Goal: Information Seeking & Learning: Learn about a topic

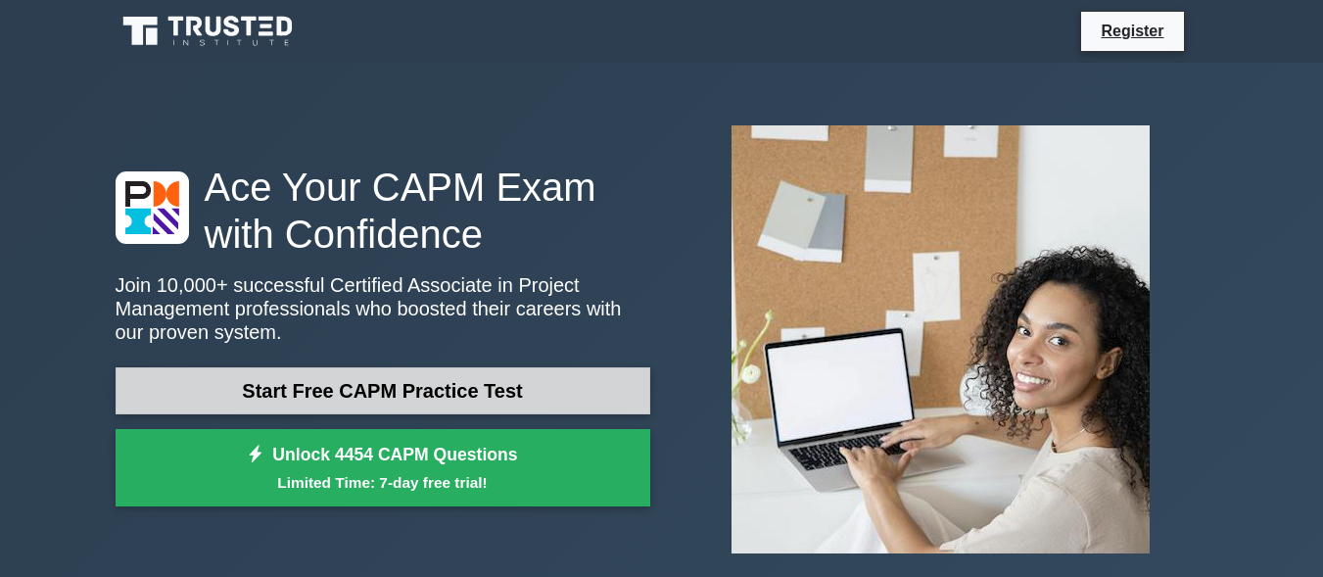
click at [260, 401] on link "Start Free CAPM Practice Test" at bounding box center [383, 390] width 535 height 47
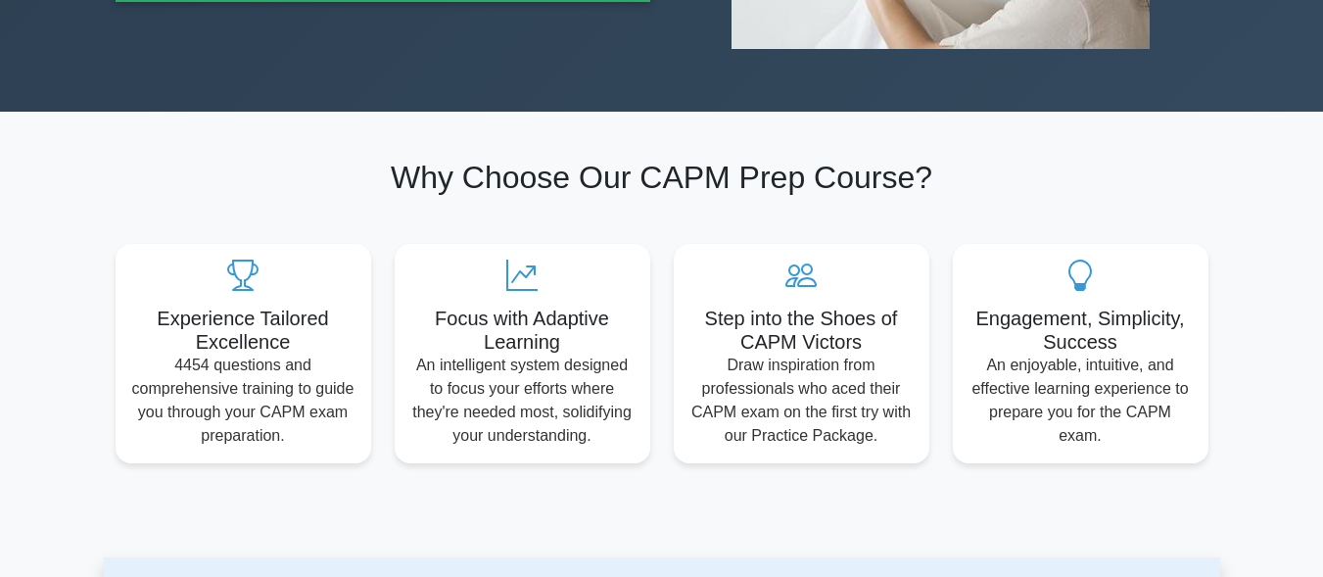
scroll to position [1009, 0]
